Goal: Navigation & Orientation: Find specific page/section

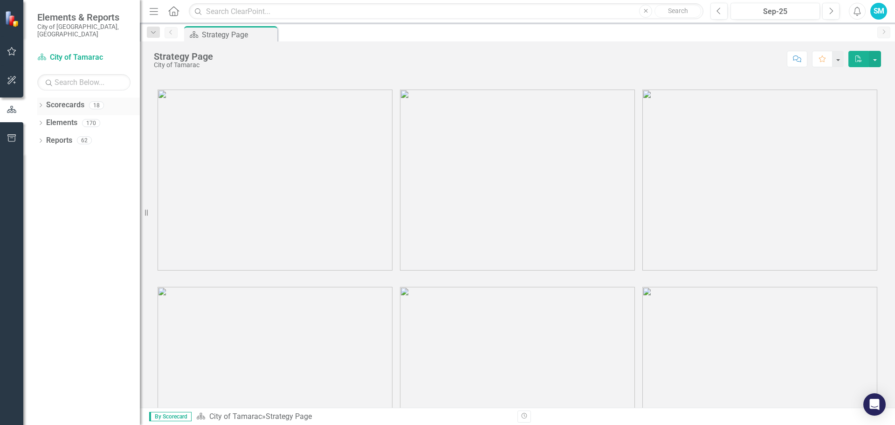
click at [42, 104] on icon "Dropdown" at bounding box center [40, 106] width 7 height 5
click at [45, 120] on icon "Dropdown" at bounding box center [45, 123] width 7 height 6
click at [54, 137] on icon "Dropdown" at bounding box center [54, 140] width 7 height 6
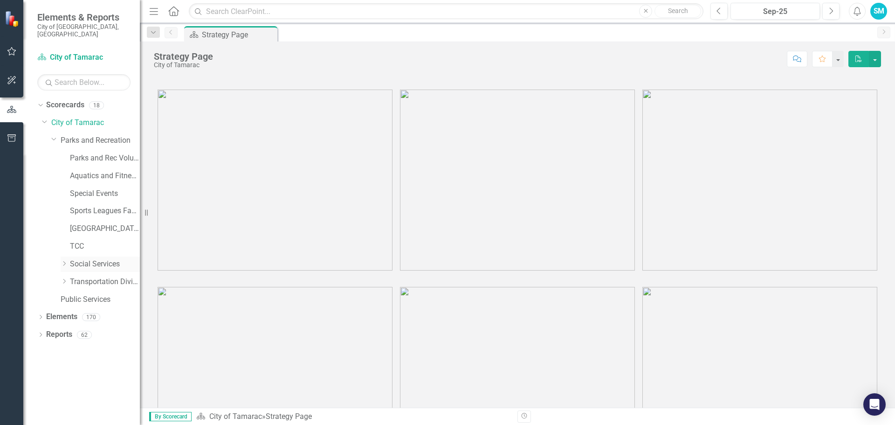
click at [64, 261] on icon "Dropdown" at bounding box center [64, 264] width 7 height 6
click at [92, 277] on link "SS Cases Referrals and Phone Log" at bounding box center [109, 282] width 61 height 11
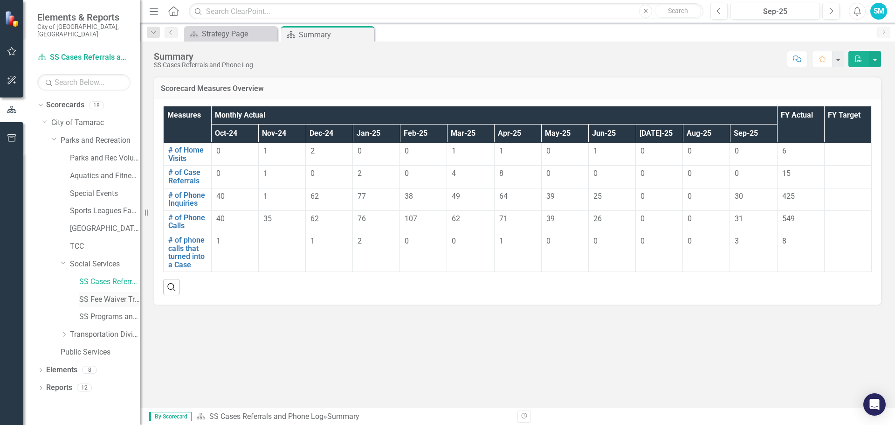
click at [108, 294] on link "SS Fee Waiver Tracking" at bounding box center [109, 299] width 61 height 11
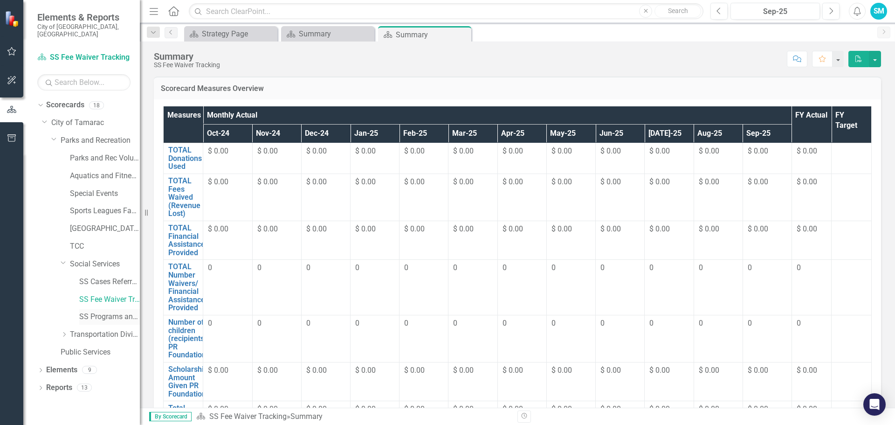
click at [106, 311] on link "SS Programs and Volunteers" at bounding box center [109, 316] width 61 height 11
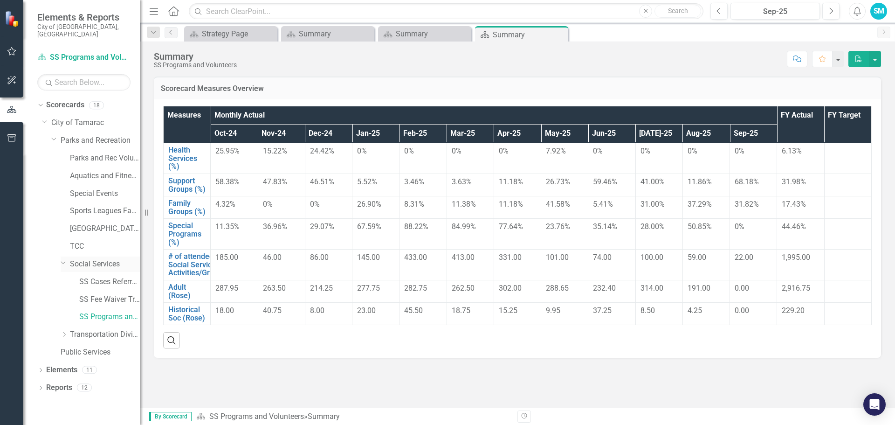
click at [62, 259] on icon "Dropdown" at bounding box center [64, 262] width 6 height 7
click at [65, 278] on icon "Dropdown" at bounding box center [64, 281] width 7 height 6
click at [97, 294] on link "Paratransit" at bounding box center [109, 299] width 61 height 11
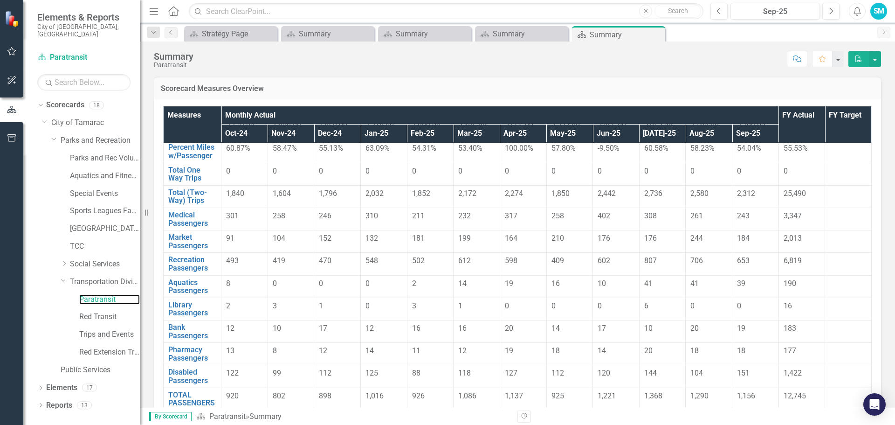
scroll to position [59, 0]
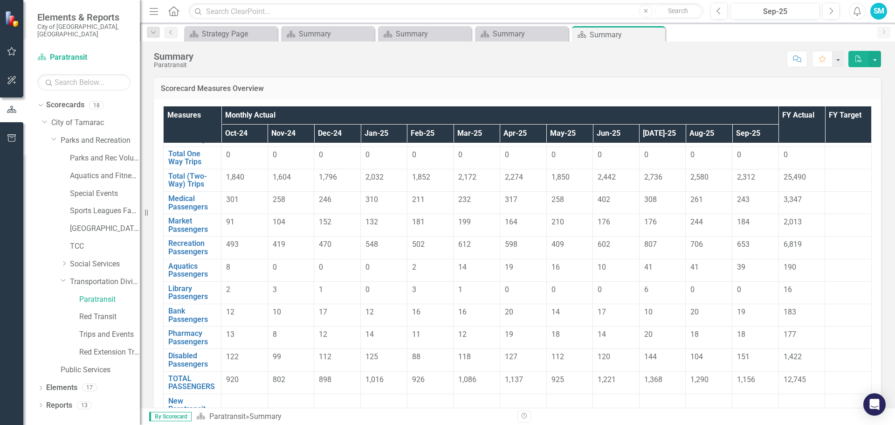
drag, startPoint x: 456, startPoint y: 198, endPoint x: 553, endPoint y: 232, distance: 102.4
click at [649, 229] on tbody "Total Miles Link Open Element 3,565.00 3,248.00 3,356.00 3,674.00 3,478.00 4,09…" at bounding box center [518, 254] width 708 height 340
drag, startPoint x: 475, startPoint y: 202, endPoint x: 697, endPoint y: 211, distance: 221.7
click at [696, 211] on tr "Medical Passengers Link Open Element 301 258 246 310 211 232 317 258 402 308 26…" at bounding box center [518, 203] width 708 height 22
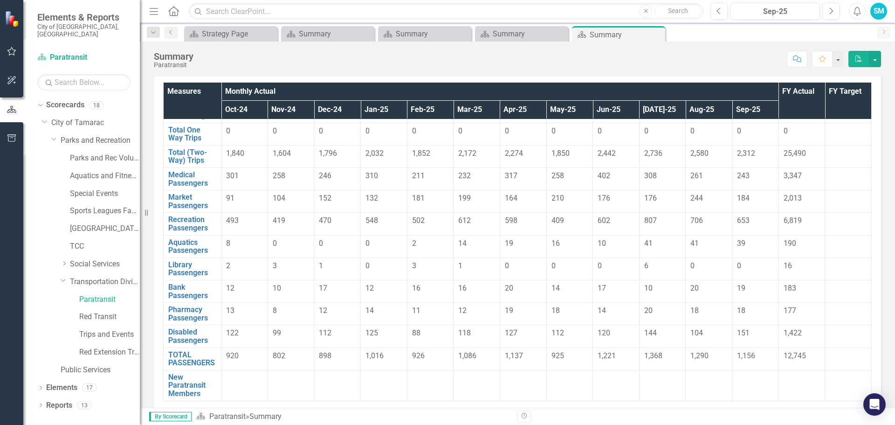
scroll to position [47, 0]
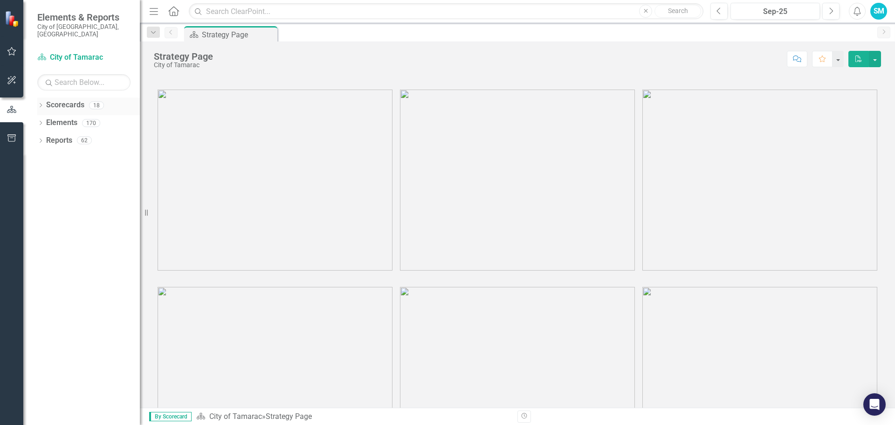
click at [41, 104] on icon "Dropdown" at bounding box center [40, 106] width 7 height 5
click at [44, 120] on icon "Dropdown" at bounding box center [45, 123] width 7 height 6
click at [53, 137] on icon "Dropdown" at bounding box center [54, 140] width 7 height 6
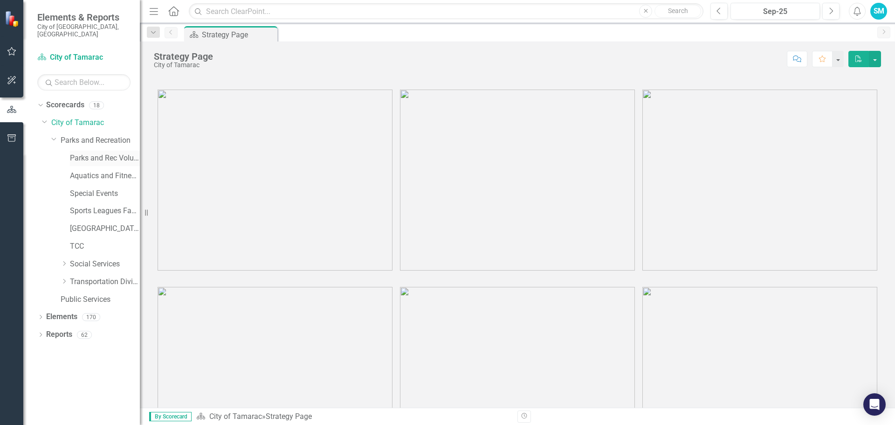
click at [78, 153] on link "Parks and Rec Volunteers" at bounding box center [105, 158] width 70 height 11
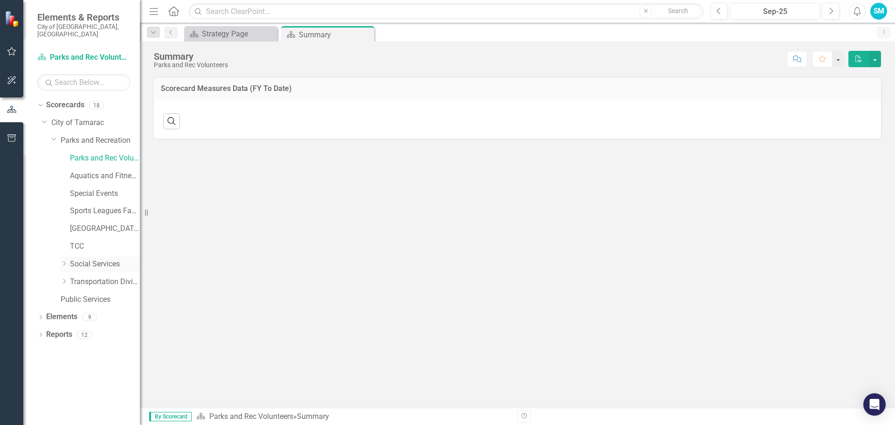
click at [63, 261] on icon "Dropdown" at bounding box center [64, 264] width 7 height 6
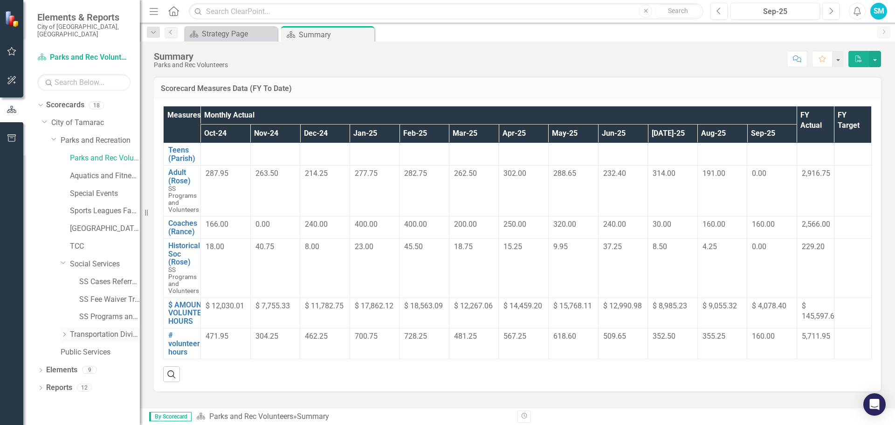
click at [62, 332] on icon "Dropdown" at bounding box center [64, 335] width 7 height 6
click at [90, 347] on link "Paratransit" at bounding box center [109, 352] width 61 height 11
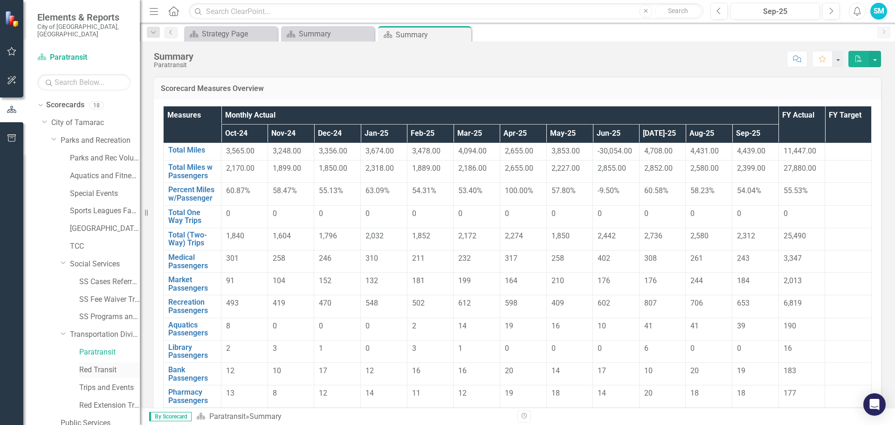
click at [105, 365] on link "Red Transit" at bounding box center [109, 370] width 61 height 11
